Goal: Information Seeking & Learning: Learn about a topic

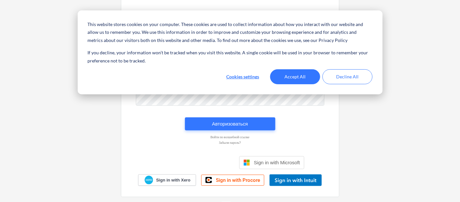
type input "[PERSON_NAME][EMAIL_ADDRESS][DOMAIN_NAME]"
click at [306, 81] on button "Accept All" at bounding box center [295, 76] width 50 height 15
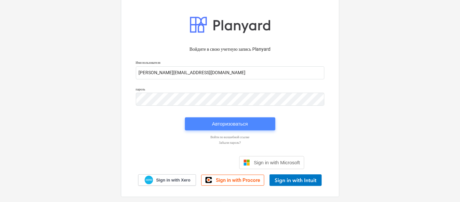
click at [233, 124] on div "Авторизоваться" at bounding box center [230, 124] width 36 height 8
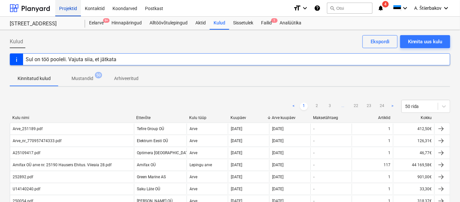
click at [70, 10] on div "Projektid" at bounding box center [68, 8] width 26 height 17
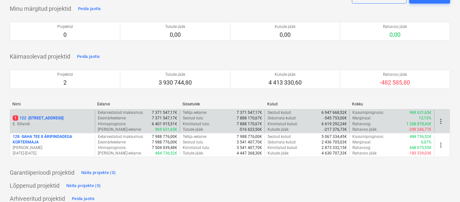
scroll to position [72, 0]
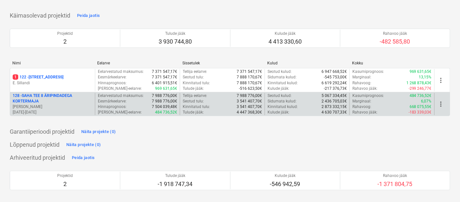
click at [60, 101] on p "128 - SAHA TEE 8 ÄRIPINDADEGA KORTERMAJA" at bounding box center [53, 98] width 80 height 11
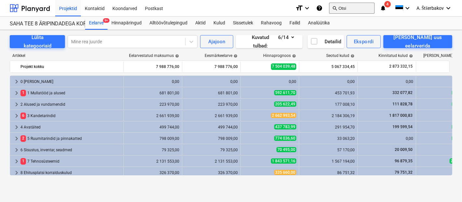
click at [343, 8] on button "search Otsi" at bounding box center [352, 8] width 46 height 11
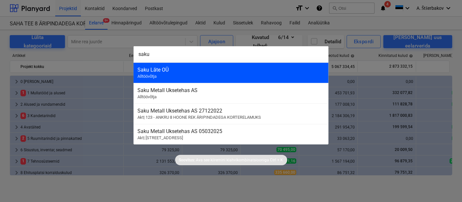
type input "saku"
click at [181, 73] on div "Saku Läte OÜ Alltöövõtja" at bounding box center [231, 72] width 195 height 20
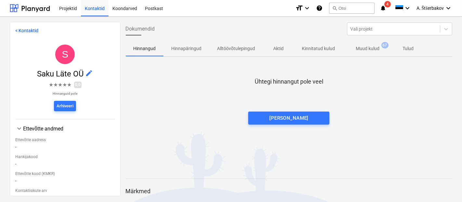
click at [375, 44] on span "Muud kulud 67" at bounding box center [368, 49] width 50 height 12
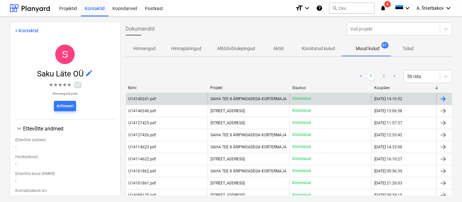
click at [152, 99] on div "U14140241.pdf" at bounding box center [143, 99] width 28 height 5
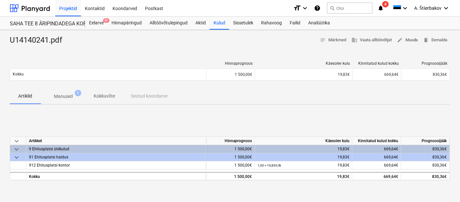
click at [63, 97] on p "Manused" at bounding box center [63, 96] width 19 height 7
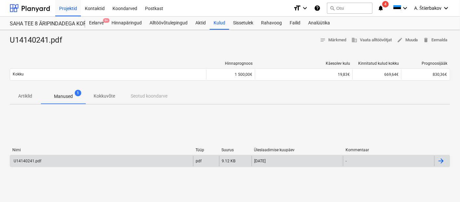
click at [27, 161] on div "U14140241.pdf" at bounding box center [27, 161] width 29 height 5
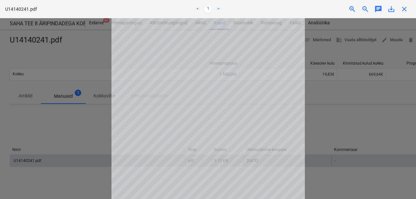
click at [82, 123] on div at bounding box center [208, 108] width 416 height 181
click at [92, 119] on div at bounding box center [208, 108] width 416 height 181
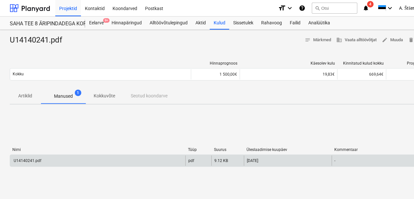
click at [24, 161] on div "U14140241.pdf" at bounding box center [27, 161] width 29 height 5
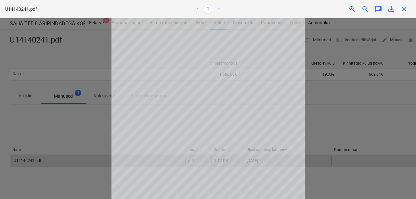
click at [95, 129] on div at bounding box center [208, 108] width 416 height 181
click at [344, 120] on div at bounding box center [208, 108] width 416 height 181
click at [404, 9] on span "close" at bounding box center [405, 9] width 8 height 8
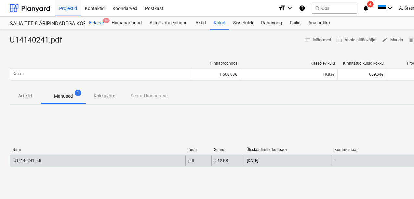
click at [100, 24] on div "Eelarve 9+" at bounding box center [96, 23] width 22 height 13
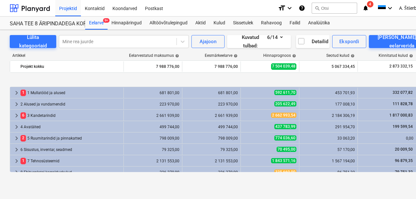
scroll to position [28, 0]
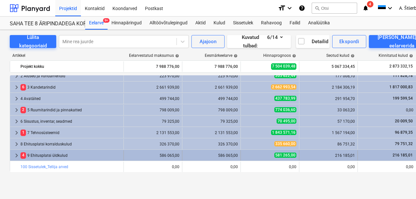
click at [15, 159] on span "keyboard_arrow_right" at bounding box center [17, 156] width 8 height 8
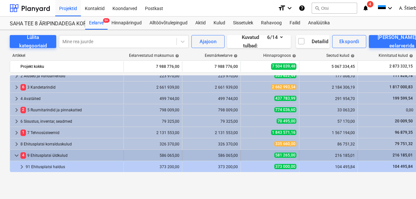
click at [16, 158] on span "keyboard_arrow_down" at bounding box center [17, 156] width 8 height 8
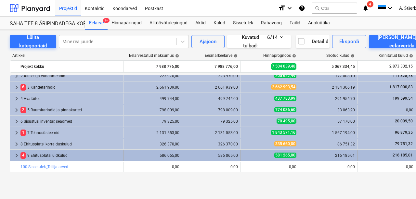
click at [39, 156] on div "4 9 Ehitusplatsi üldkulud" at bounding box center [70, 156] width 100 height 10
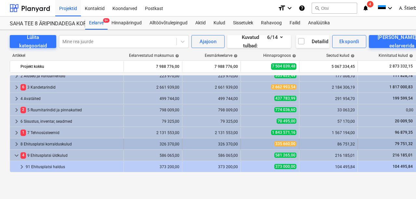
click at [33, 145] on div "8 Ehitusplatsi korralduskulud" at bounding box center [70, 144] width 100 height 10
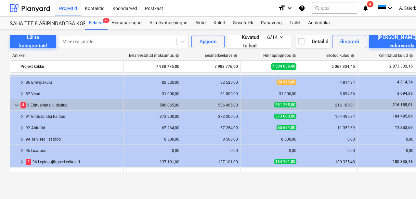
scroll to position [165, 0]
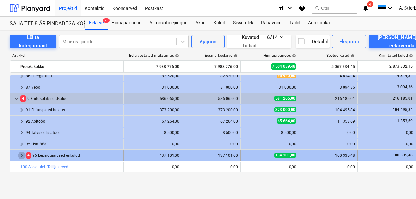
click at [23, 155] on span "keyboard_arrow_right" at bounding box center [22, 156] width 8 height 8
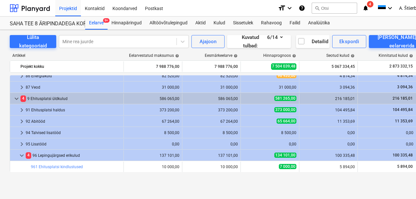
click at [23, 155] on span "keyboard_arrow_down" at bounding box center [22, 156] width 8 height 8
click at [23, 155] on span "keyboard_arrow_right" at bounding box center [22, 156] width 8 height 8
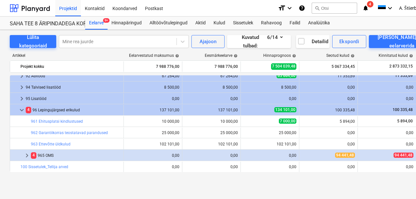
scroll to position [189, 0]
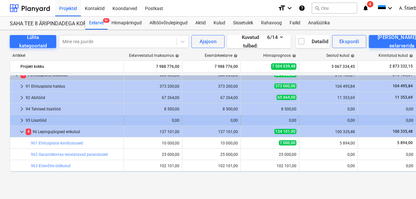
click at [21, 121] on span "keyboard_arrow_right" at bounding box center [22, 121] width 8 height 8
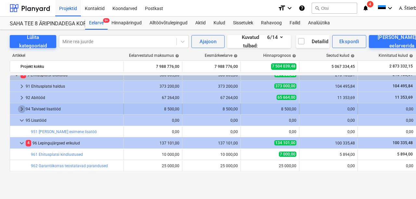
click at [20, 109] on span "keyboard_arrow_right" at bounding box center [22, 109] width 8 height 8
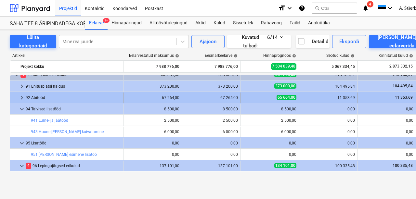
click at [21, 97] on span "keyboard_arrow_right" at bounding box center [22, 98] width 8 height 8
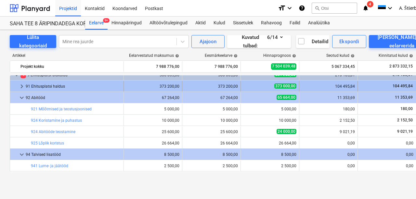
click at [21, 87] on span "keyboard_arrow_right" at bounding box center [22, 87] width 8 height 8
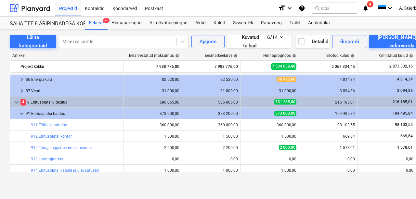
scroll to position [145, 0]
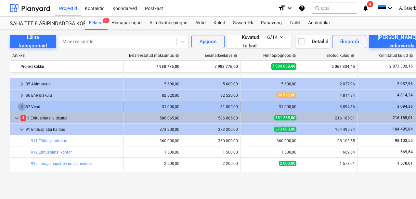
click at [23, 106] on span "keyboard_arrow_right" at bounding box center [22, 107] width 8 height 8
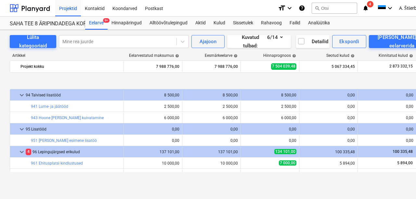
scroll to position [438, 0]
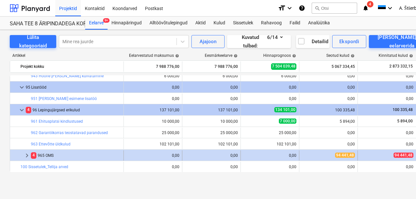
click at [27, 154] on span "keyboard_arrow_right" at bounding box center [27, 156] width 8 height 8
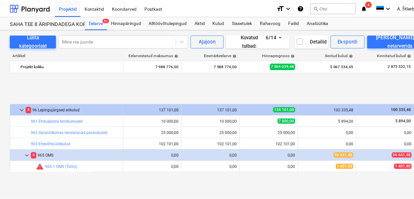
scroll to position [483, 0]
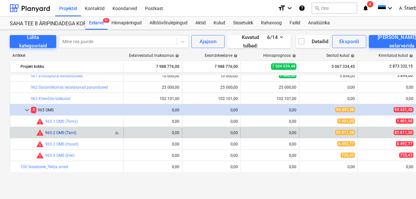
click at [60, 132] on link "965.2 OMS (Tarvi)" at bounding box center [60, 133] width 31 height 5
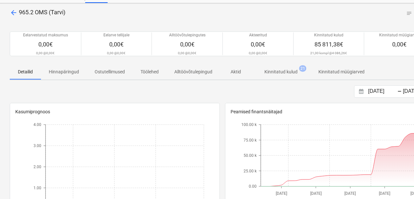
scroll to position [24, 0]
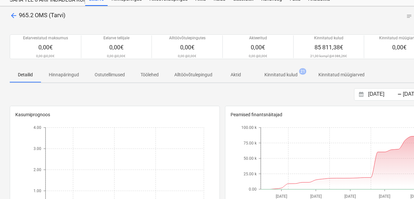
click at [290, 76] on p "Kinnitatud kulud" at bounding box center [280, 75] width 33 height 7
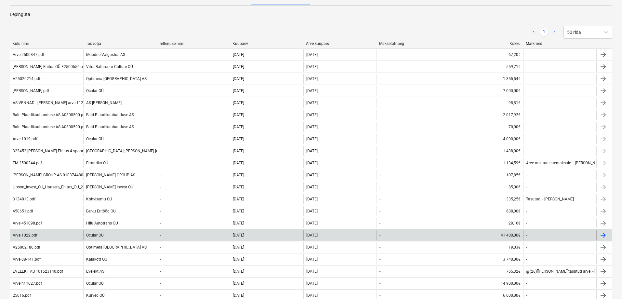
scroll to position [67, 0]
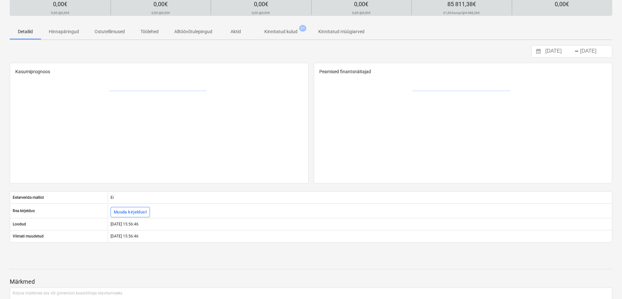
scroll to position [36, 0]
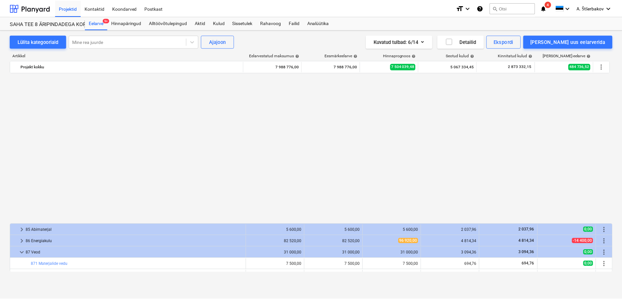
scroll to position [384, 0]
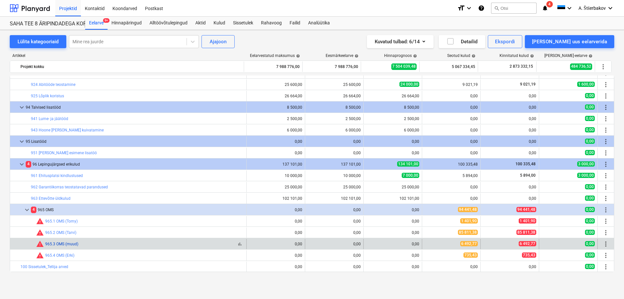
click at [60, 202] on link "965.3 OMS (muud)" at bounding box center [61, 244] width 33 height 5
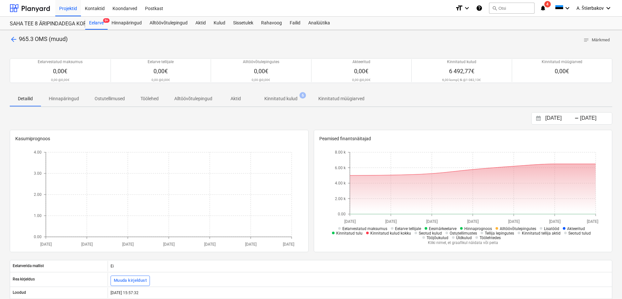
click at [279, 100] on p "Kinnitatud kulud" at bounding box center [280, 98] width 33 height 7
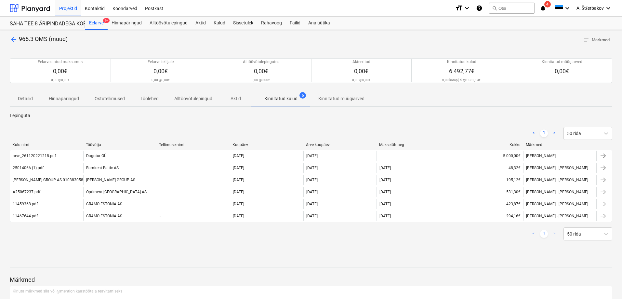
click at [16, 38] on span "arrow_back" at bounding box center [14, 39] width 8 height 8
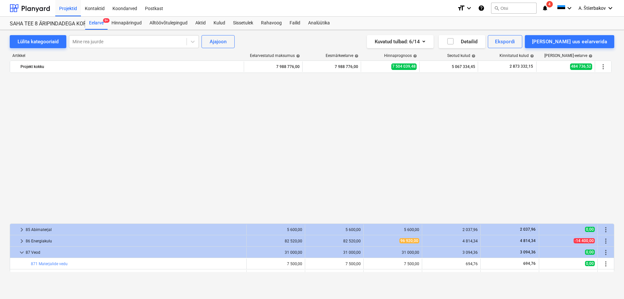
scroll to position [384, 0]
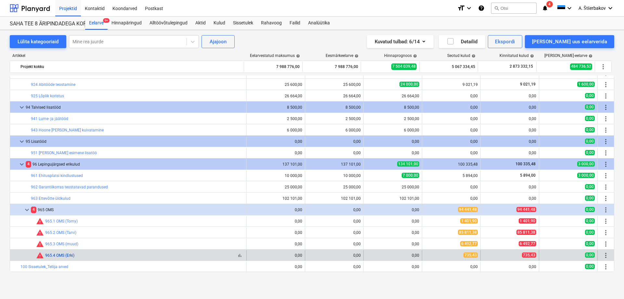
click at [62, 202] on link "965.4 OMS (Erki)" at bounding box center [59, 255] width 29 height 5
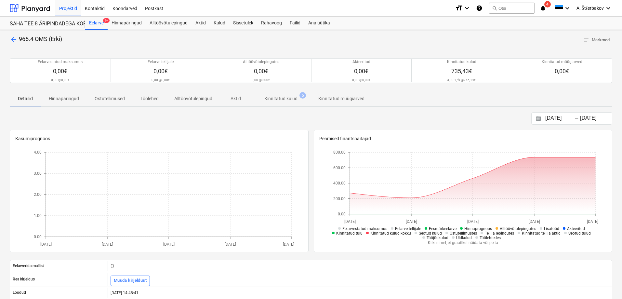
click at [290, 98] on p "Kinnitatud kulud" at bounding box center [280, 98] width 33 height 7
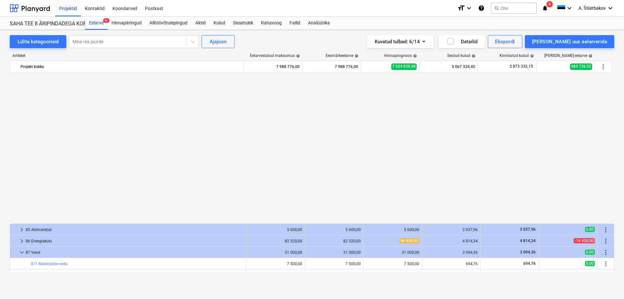
scroll to position [384, 0]
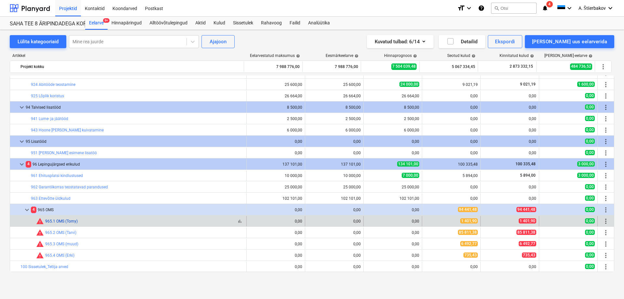
click at [66, 202] on link "965.1 OMS (Tomy)" at bounding box center [61, 221] width 33 height 5
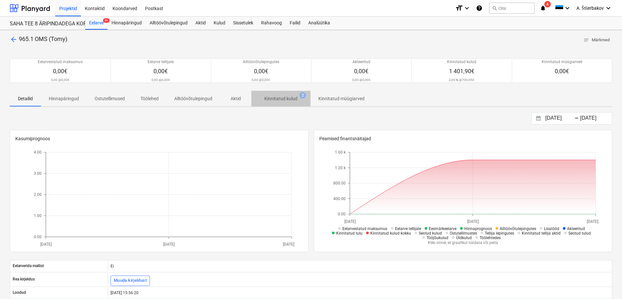
click at [281, 99] on p "Kinnitatud kulud" at bounding box center [280, 98] width 33 height 7
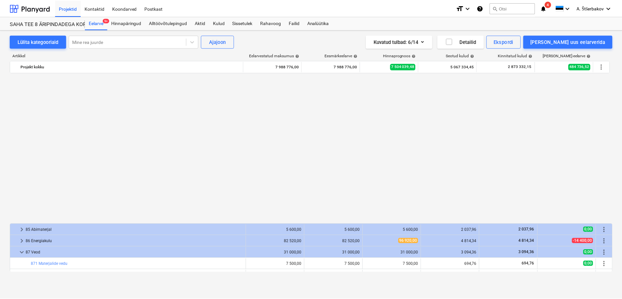
scroll to position [384, 0]
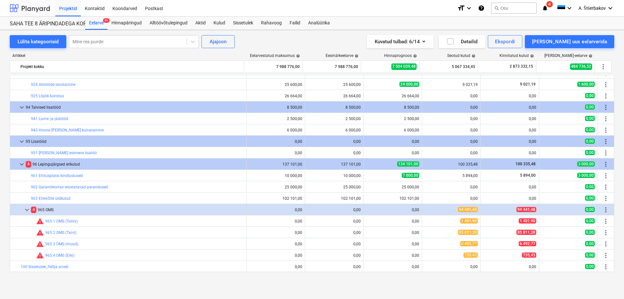
click at [41, 7] on div at bounding box center [30, 8] width 40 height 16
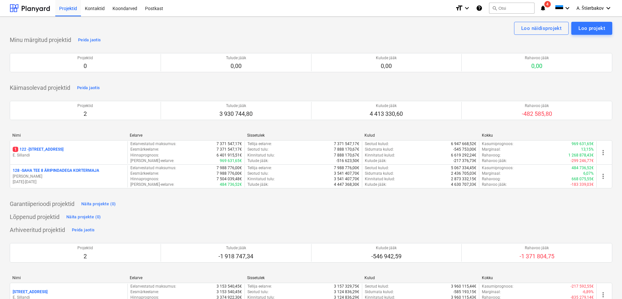
click at [218, 202] on div "Minu märgitud projektid Peida jaotis Projektid 0 Tulude jääk 0,00 Kulude jääk 0…" at bounding box center [311, 187] width 602 height 304
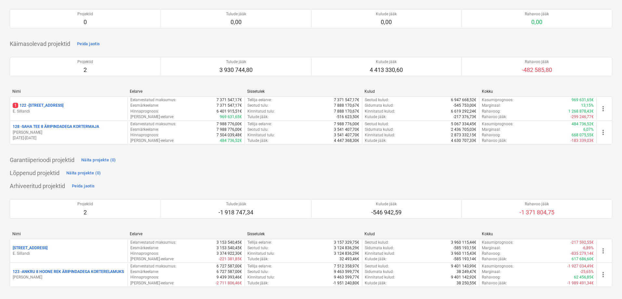
scroll to position [45, 0]
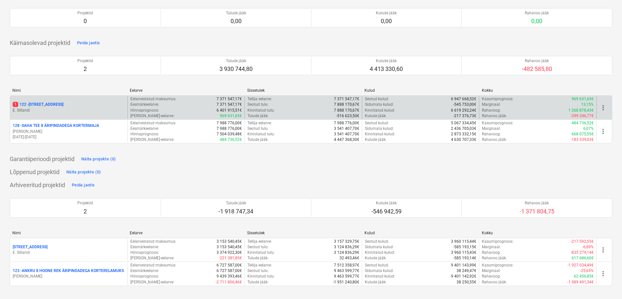
click at [46, 107] on p "1 122 - [STREET_ADDRESS]" at bounding box center [38, 105] width 51 height 6
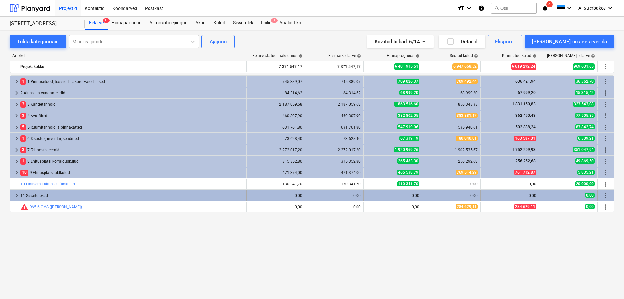
click at [19, 193] on span "keyboard_arrow_right" at bounding box center [17, 196] width 8 height 8
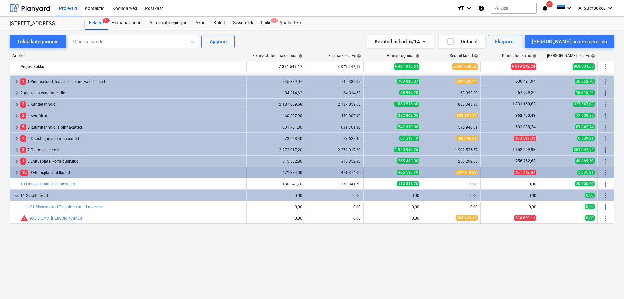
click at [14, 173] on span "keyboard_arrow_right" at bounding box center [17, 173] width 8 height 8
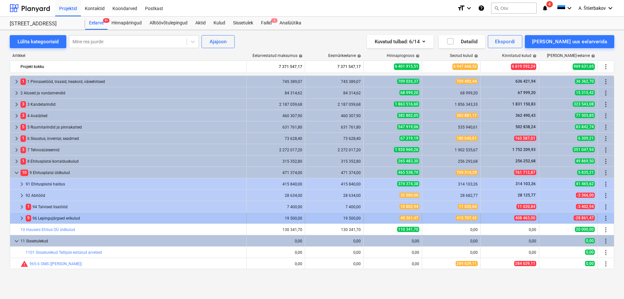
click at [22, 202] on span "keyboard_arrow_right" at bounding box center [22, 218] width 8 height 8
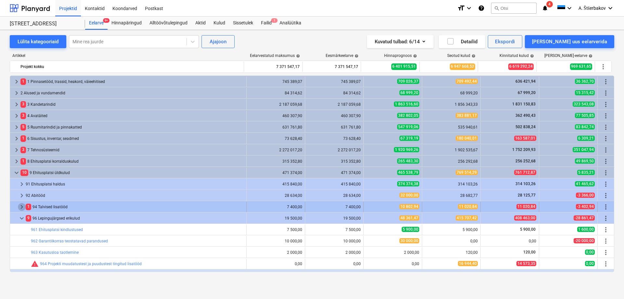
click at [20, 202] on span "keyboard_arrow_right" at bounding box center [22, 207] width 8 height 8
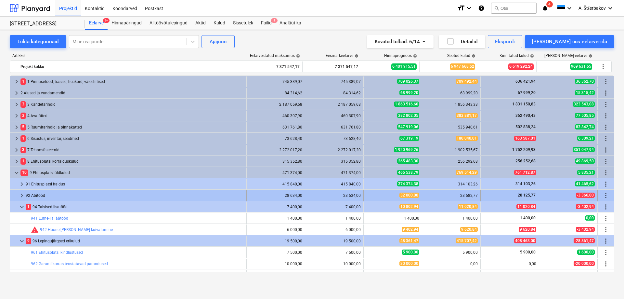
click at [20, 196] on span "keyboard_arrow_right" at bounding box center [22, 196] width 8 height 8
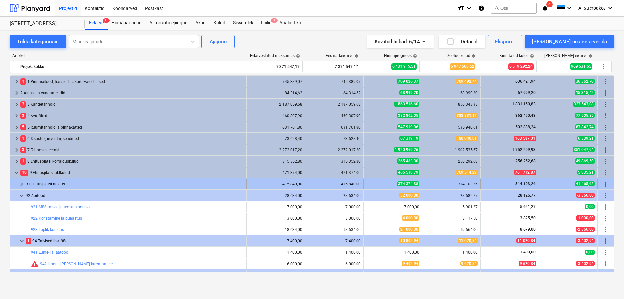
click at [18, 186] on span "keyboard_arrow_right" at bounding box center [22, 184] width 8 height 8
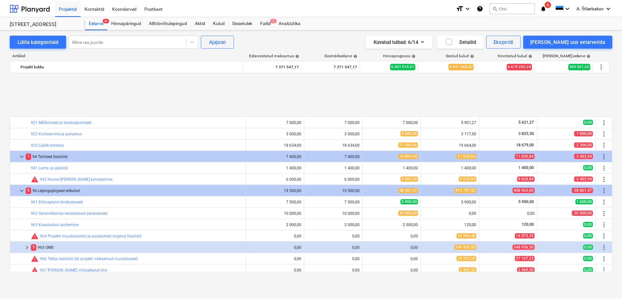
scroll to position [191, 0]
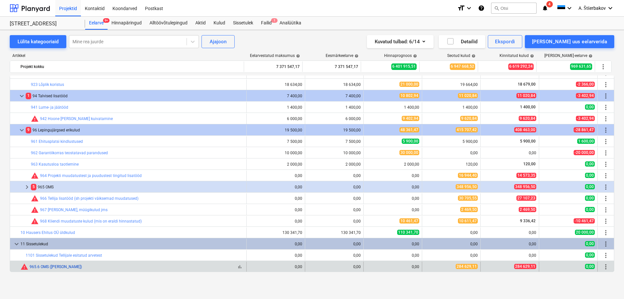
click at [38, 202] on link "965.6 OMS ([PERSON_NAME])" at bounding box center [56, 266] width 52 height 5
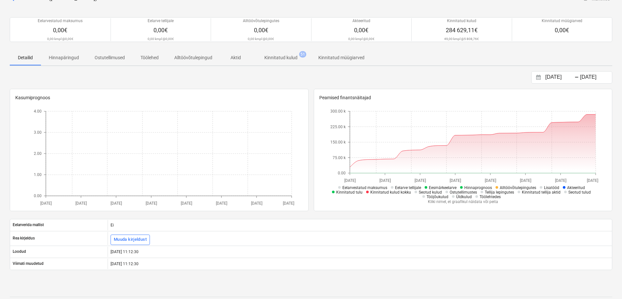
scroll to position [24, 0]
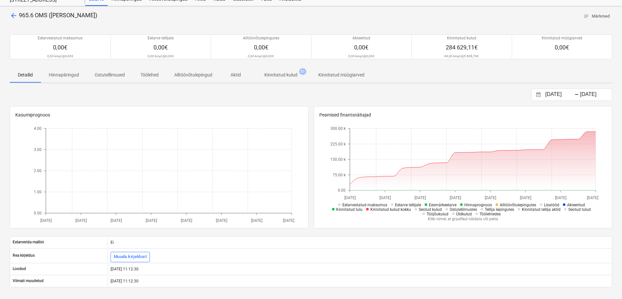
click at [273, 75] on p "Kinnitatud kulud" at bounding box center [280, 75] width 33 height 7
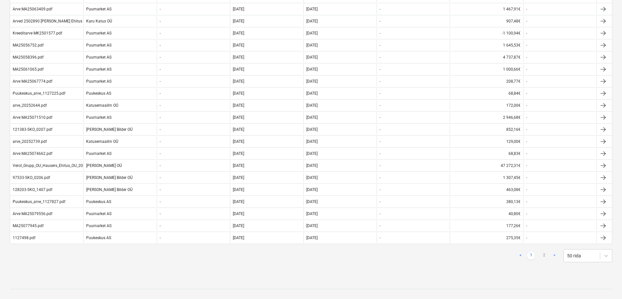
scroll to position [288, 0]
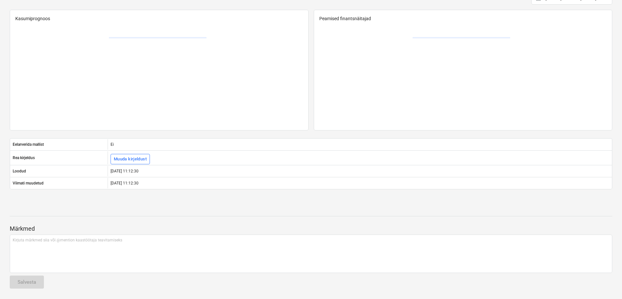
scroll to position [24, 0]
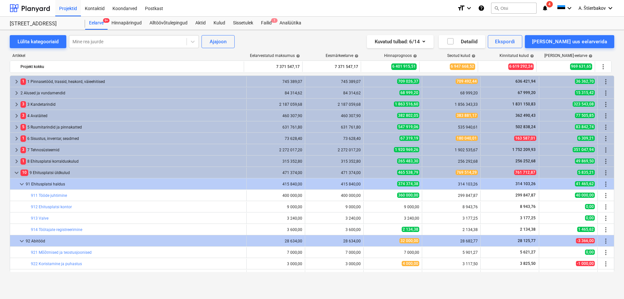
scroll to position [191, 0]
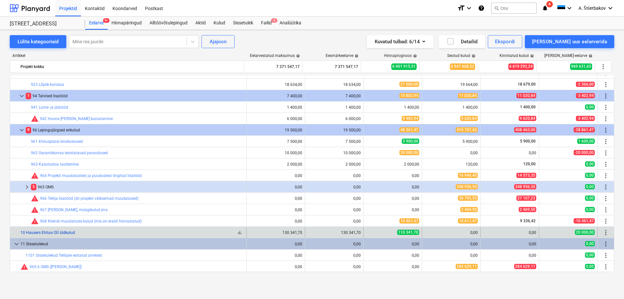
click at [56, 202] on link "10 Hausers Ehitus OÜ üldkulud" at bounding box center [47, 232] width 55 height 5
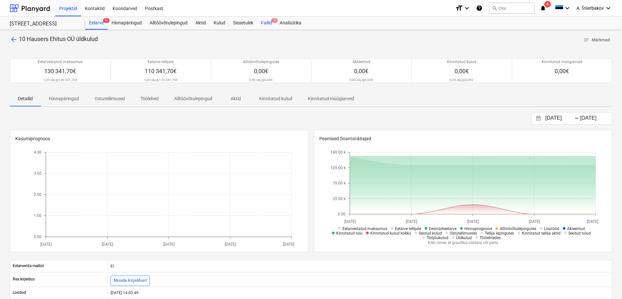
click at [265, 22] on div "Failid 1" at bounding box center [266, 23] width 19 height 13
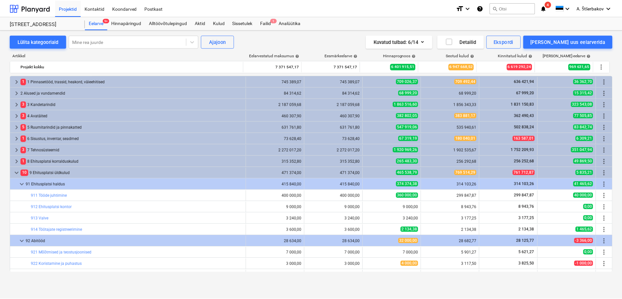
scroll to position [191, 0]
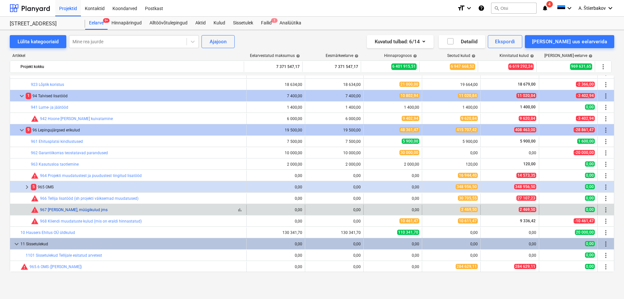
click at [59, 202] on link "967 [PERSON_NAME], müügikulud jms" at bounding box center [74, 209] width 68 height 5
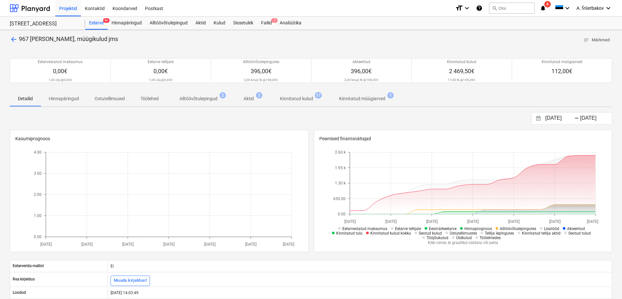
click at [297, 99] on p "Kinnitatud kulud" at bounding box center [296, 98] width 33 height 7
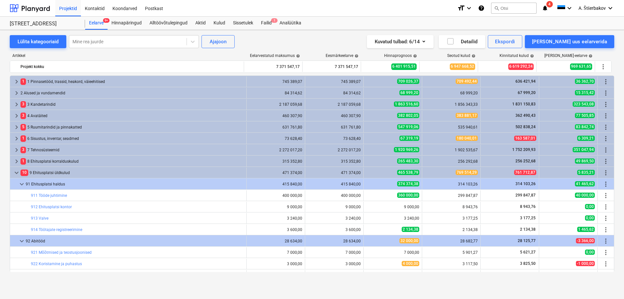
scroll to position [191, 0]
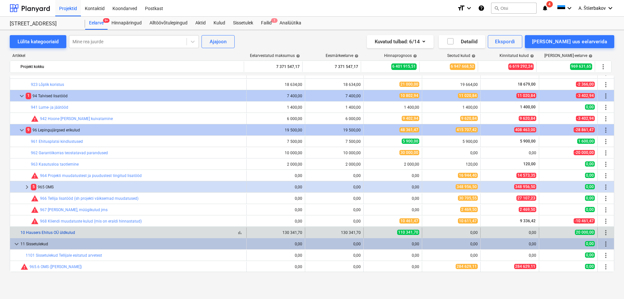
click at [45, 202] on link "10 Hausers Ehitus OÜ üldkulud" at bounding box center [47, 232] width 55 height 5
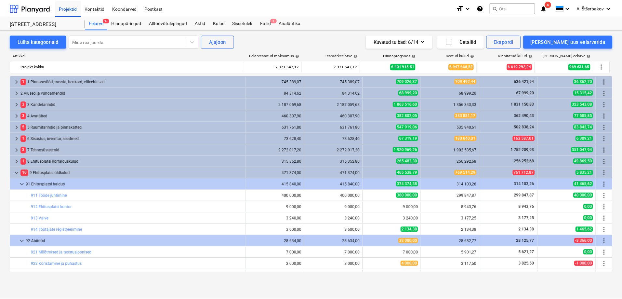
scroll to position [191, 0]
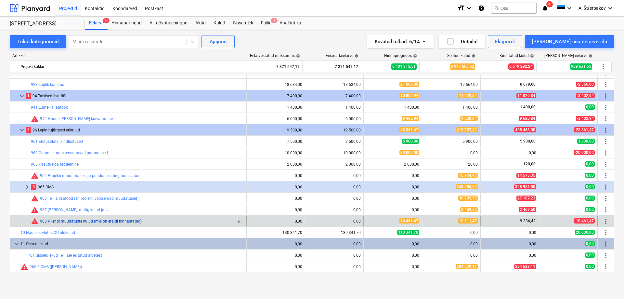
click at [61, 202] on link "968 Kliendi muudatuste kulud (mis on eraldi hinnastatud)" at bounding box center [91, 221] width 102 height 5
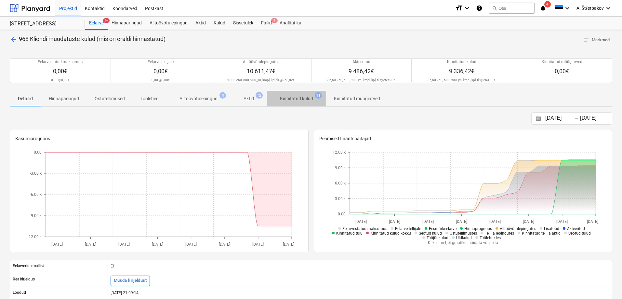
click at [291, 97] on p "Kinnitatud kulud" at bounding box center [296, 98] width 33 height 7
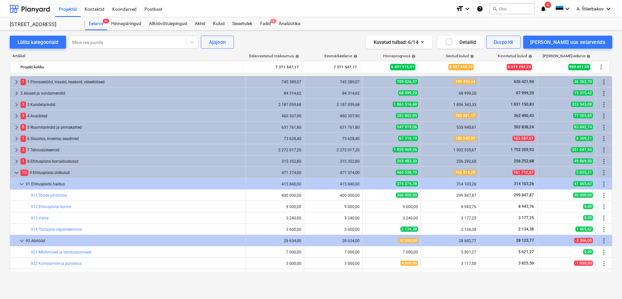
scroll to position [191, 0]
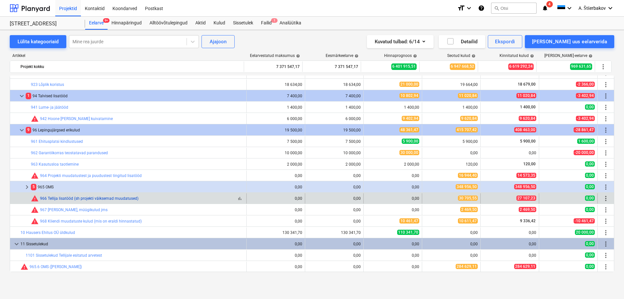
click at [54, 197] on link "966 Tellija lisatööd (sh projekti väiksemad muudatused)" at bounding box center [89, 198] width 99 height 5
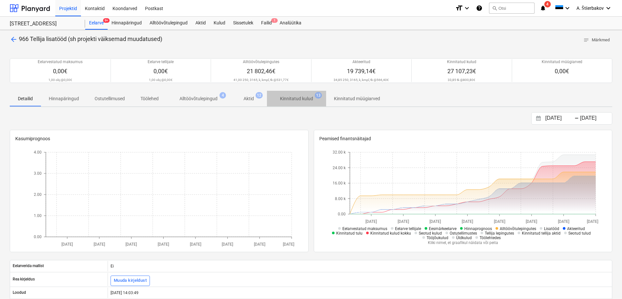
click at [285, 99] on p "Kinnitatud kulud" at bounding box center [296, 98] width 33 height 7
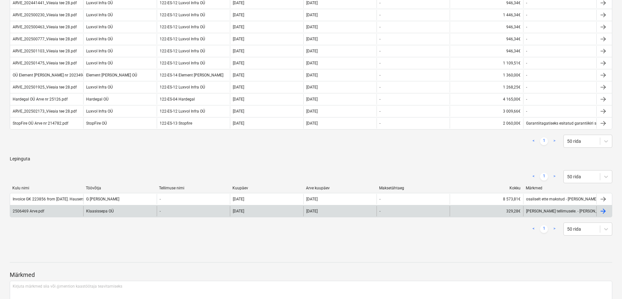
scroll to position [101, 0]
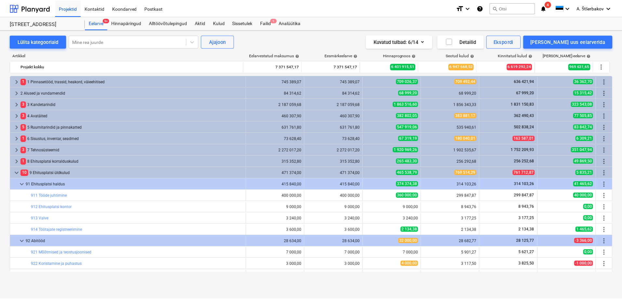
scroll to position [191, 0]
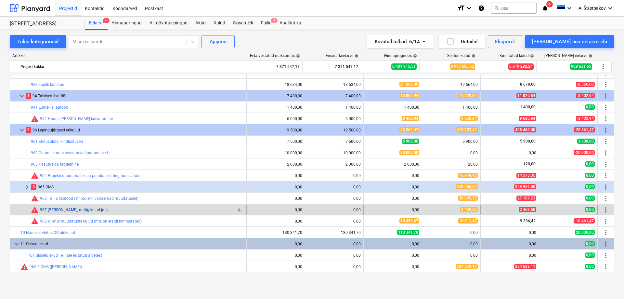
click at [68, 202] on link "967 [PERSON_NAME], müügikulud jms" at bounding box center [74, 209] width 68 height 5
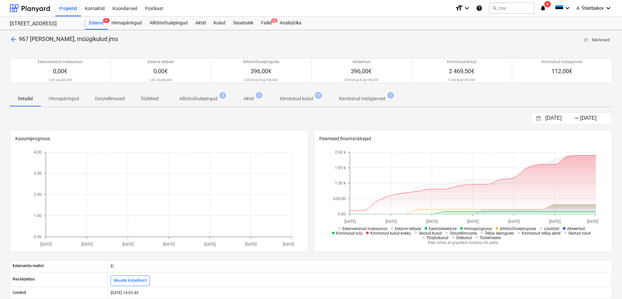
click at [301, 100] on p "Kinnitatud kulud" at bounding box center [296, 98] width 33 height 7
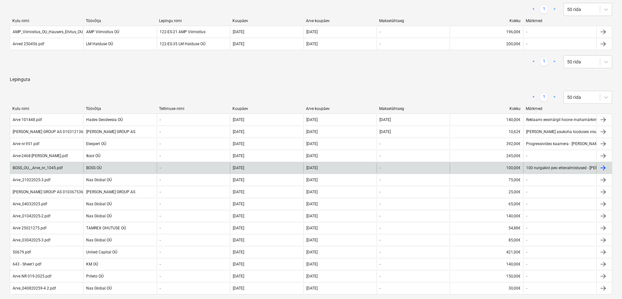
scroll to position [130, 0]
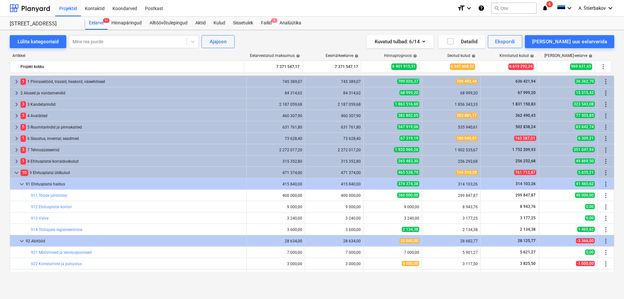
scroll to position [191, 0]
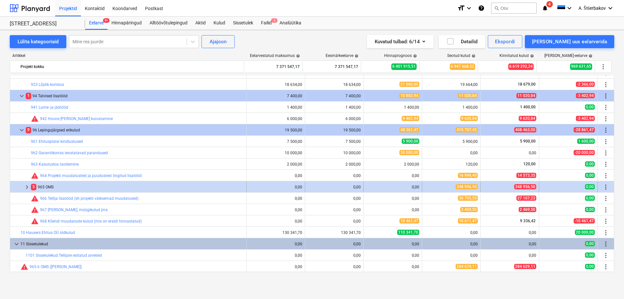
click at [25, 185] on span "keyboard_arrow_right" at bounding box center [27, 187] width 8 height 8
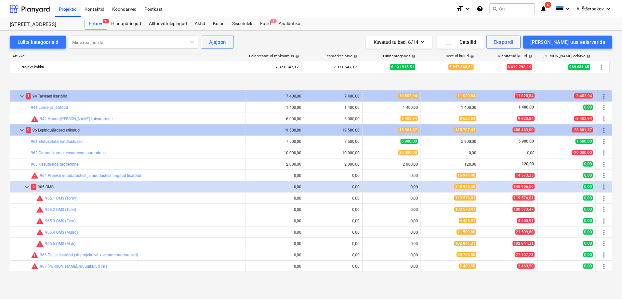
scroll to position [223, 0]
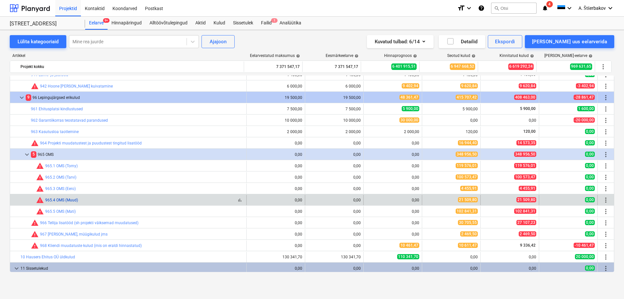
click at [67, 199] on link "965.4 OMS (Muud)" at bounding box center [61, 200] width 33 height 5
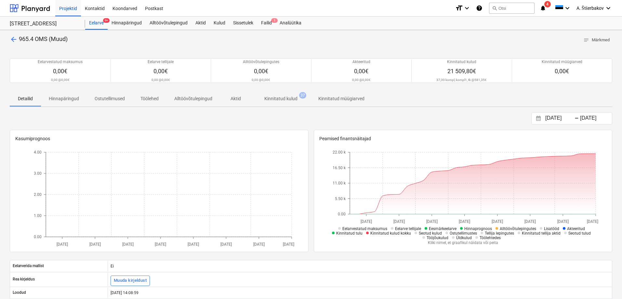
click at [280, 99] on p "Kinnitatud kulud" at bounding box center [280, 98] width 33 height 7
